Goal: Check status: Check status

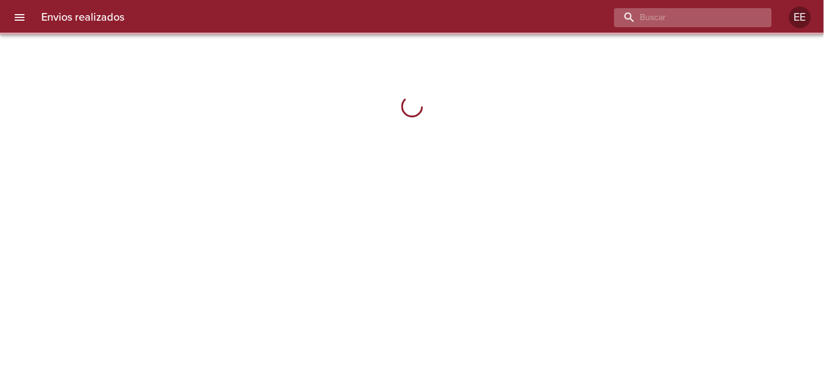
click at [693, 15] on input "buscar" at bounding box center [684, 17] width 139 height 19
paste input "[PERSON_NAME] [PERSON_NAME]"
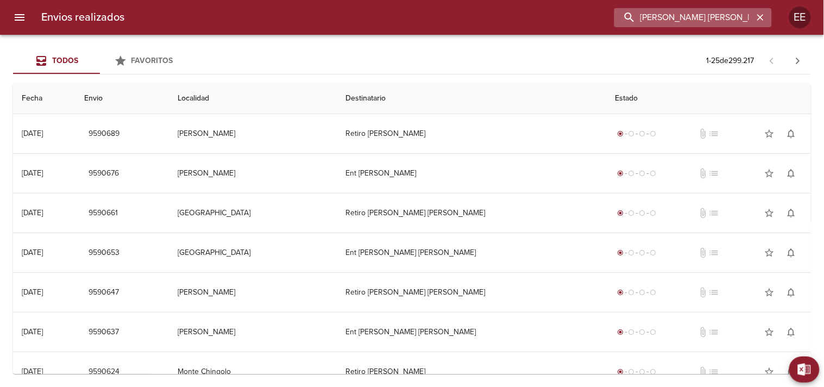
type input "[PERSON_NAME] [PERSON_NAME]"
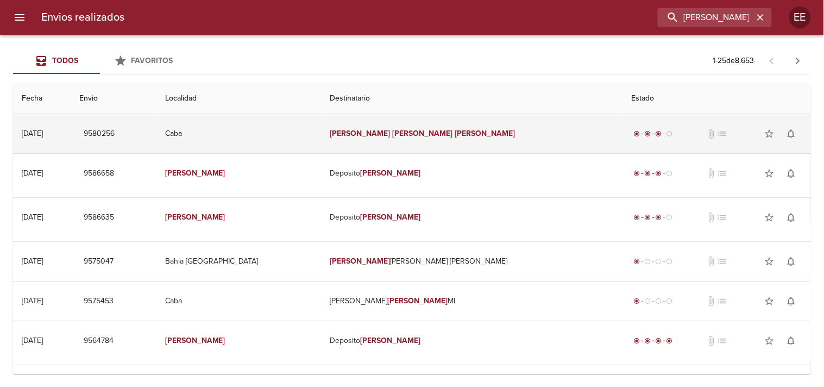
click at [476, 138] on td "[PERSON_NAME] [PERSON_NAME]" at bounding box center [473, 133] width 302 height 39
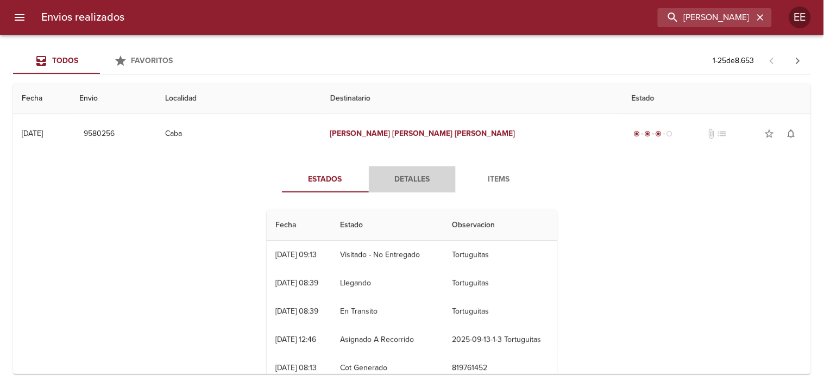
click at [414, 180] on span "Detalles" at bounding box center [413, 180] width 74 height 14
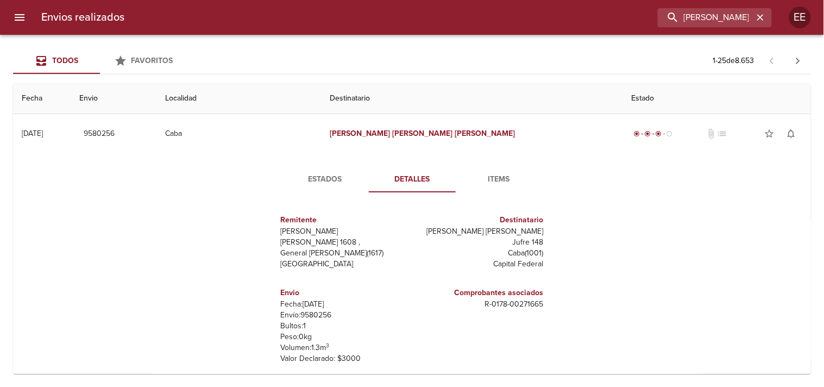
click at [501, 177] on span "Items" at bounding box center [499, 180] width 74 height 14
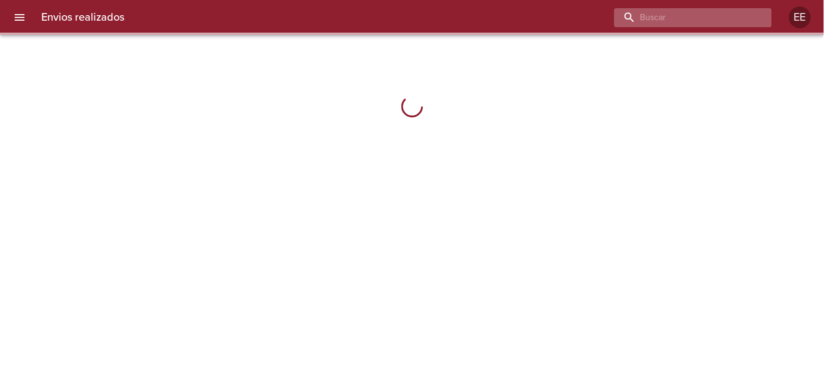
click at [722, 18] on input "buscar" at bounding box center [684, 17] width 139 height 19
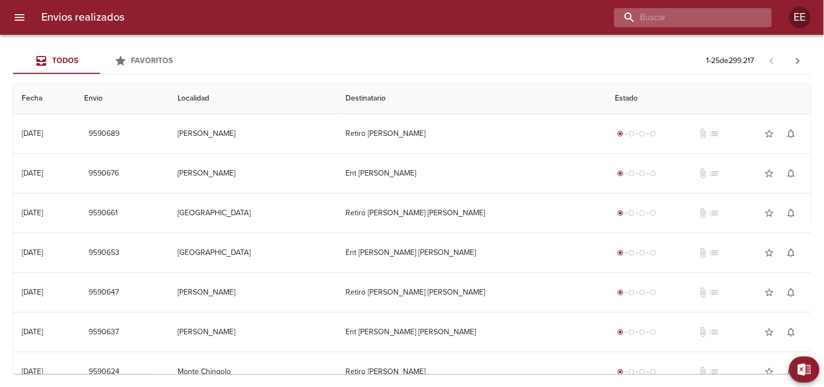
paste input "9577701"
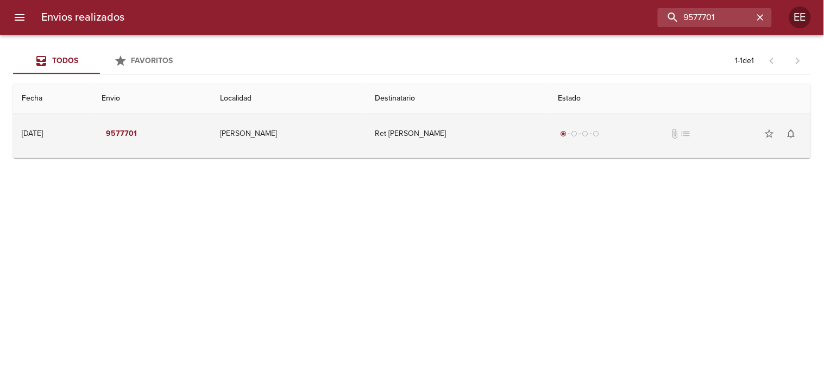
click at [464, 139] on td "Ret [PERSON_NAME]" at bounding box center [458, 133] width 183 height 39
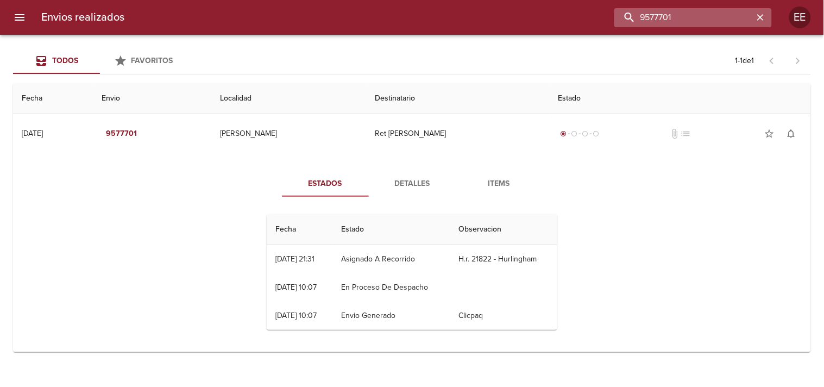
drag, startPoint x: 691, startPoint y: 16, endPoint x: 636, endPoint y: 16, distance: 55.4
click at [636, 16] on input "9577701" at bounding box center [684, 17] width 139 height 19
paste input "[PERSON_NAME]"
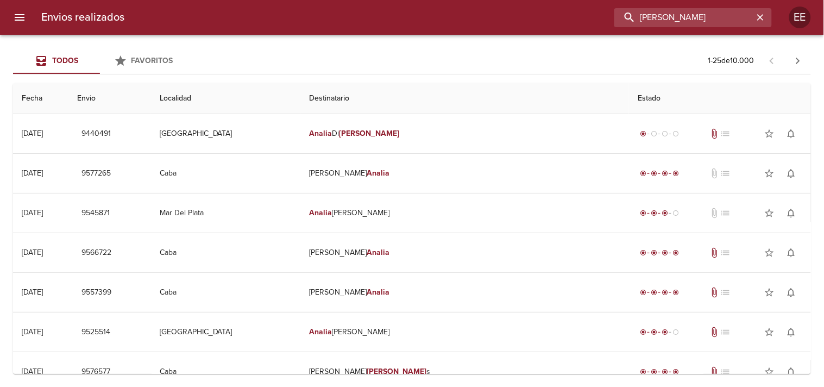
drag, startPoint x: 710, startPoint y: 14, endPoint x: 554, endPoint y: 14, distance: 155.4
click at [554, 14] on div "[PERSON_NAME]" at bounding box center [452, 17] width 639 height 19
paste input "WA3455 [PERSON_NAME]"
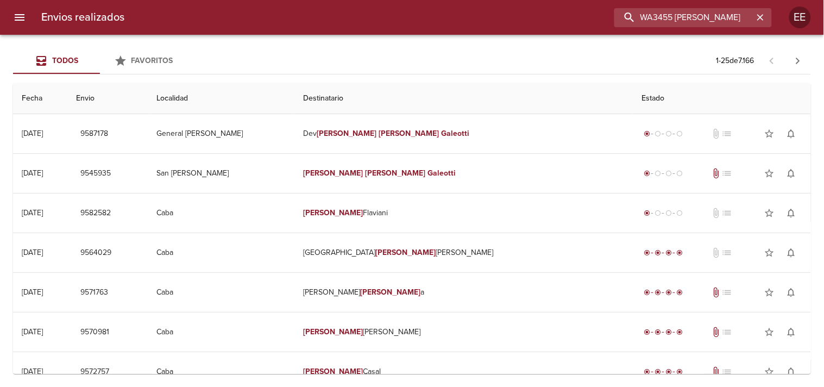
drag, startPoint x: 660, startPoint y: 15, endPoint x: 579, endPoint y: 15, distance: 81.5
click at [579, 15] on div "WA3455 [PERSON_NAME]" at bounding box center [452, 17] width 639 height 19
type input "[PERSON_NAME]"
